Goal: Task Accomplishment & Management: Manage account settings

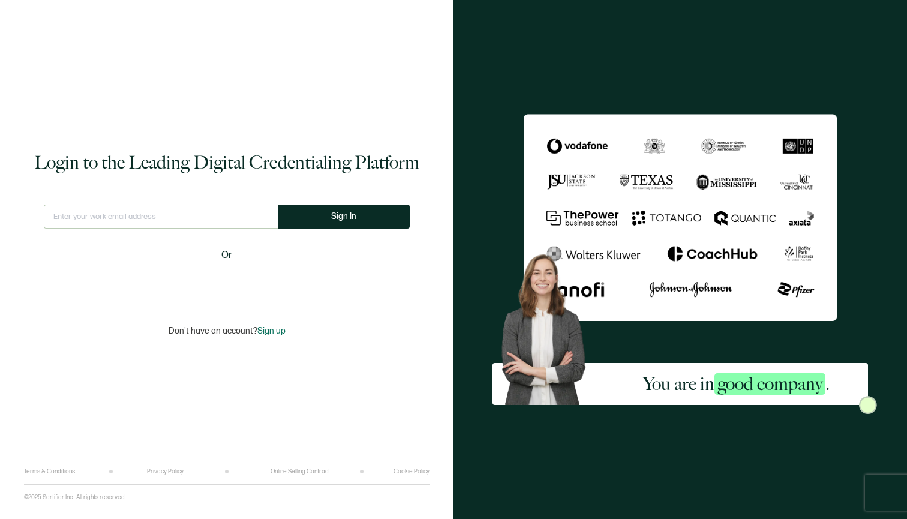
type input "[PERSON_NAME][EMAIL_ADDRESS][DOMAIN_NAME]"
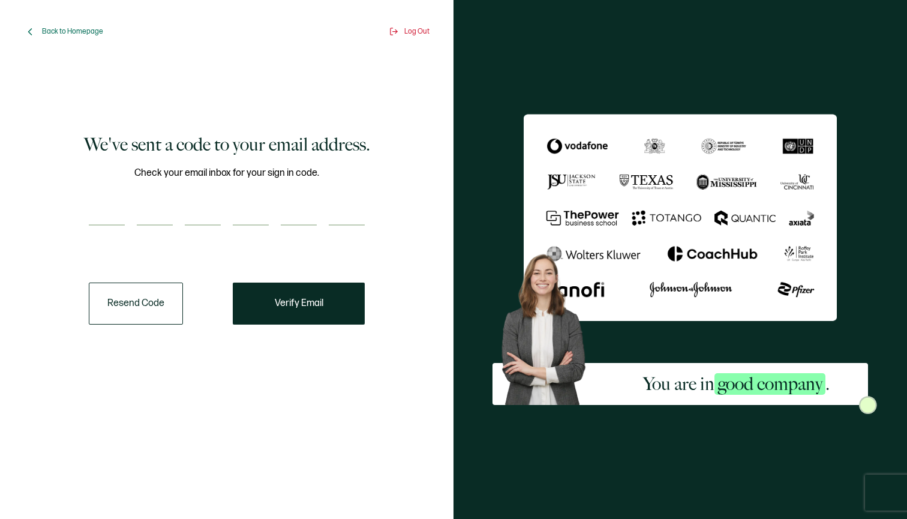
click at [97, 216] on input "number" at bounding box center [107, 214] width 36 height 24
type input "2"
type input "6"
type input "9"
type input "2"
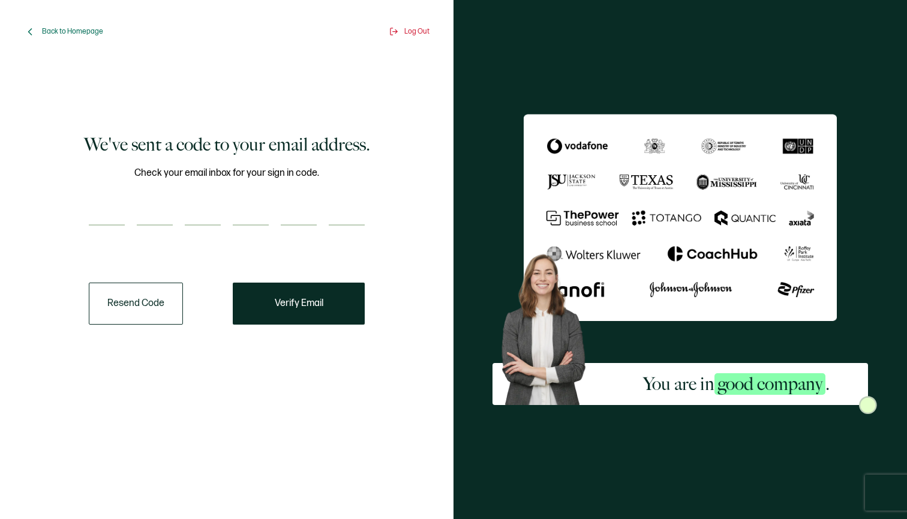
type input "9"
type input "5"
